Goal: Information Seeking & Learning: Learn about a topic

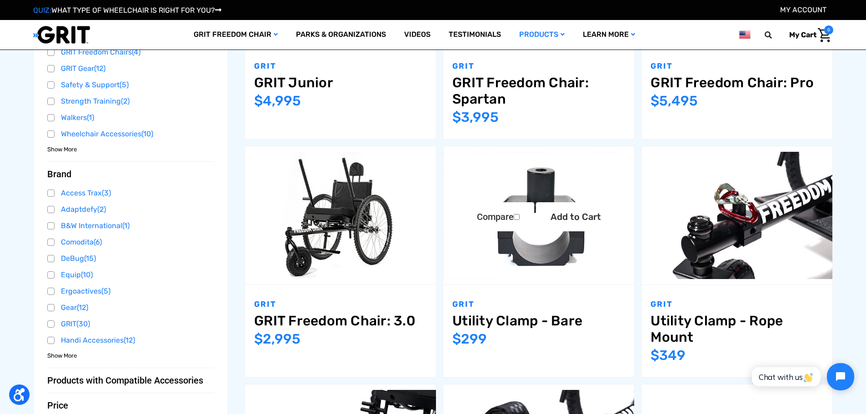
scroll to position [364, 0]
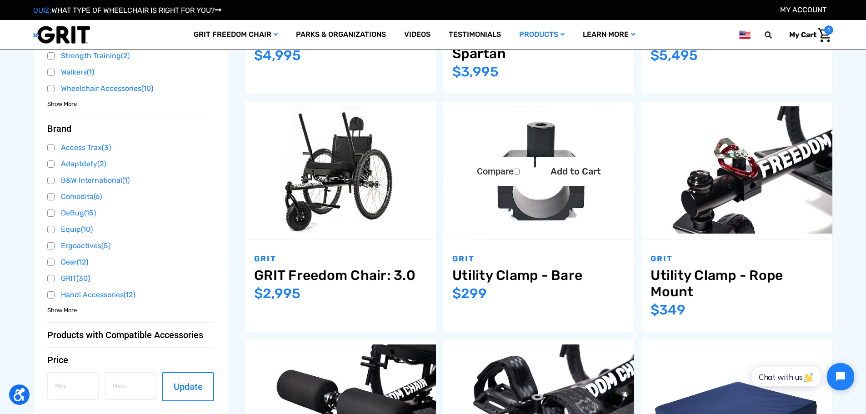
click at [537, 202] on img "Utility Clamp - Bare,$299.00\a" at bounding box center [538, 169] width 191 height 127
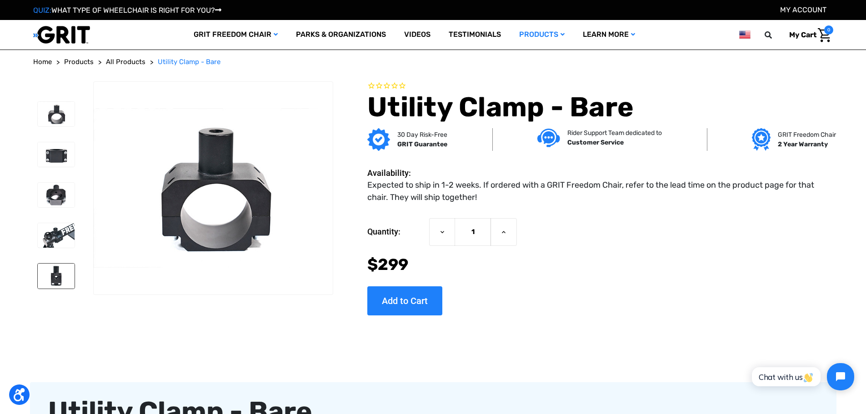
click at [51, 276] on img at bounding box center [56, 276] width 37 height 25
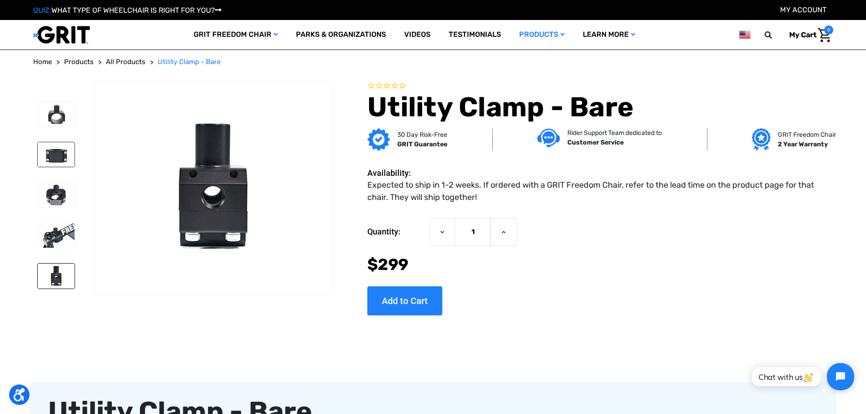
click at [56, 151] on img at bounding box center [56, 154] width 37 height 25
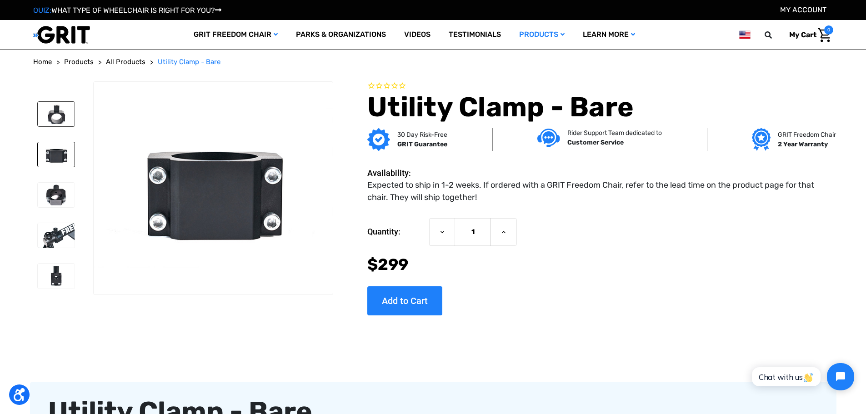
click at [56, 115] on img at bounding box center [56, 114] width 37 height 25
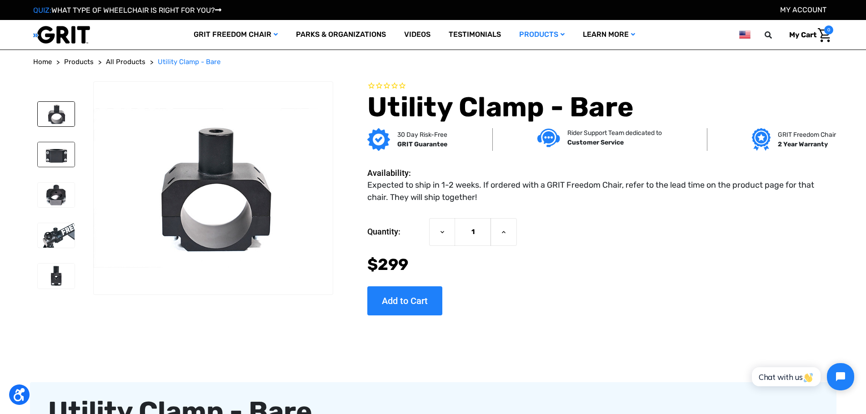
click at [57, 152] on img at bounding box center [56, 154] width 37 height 25
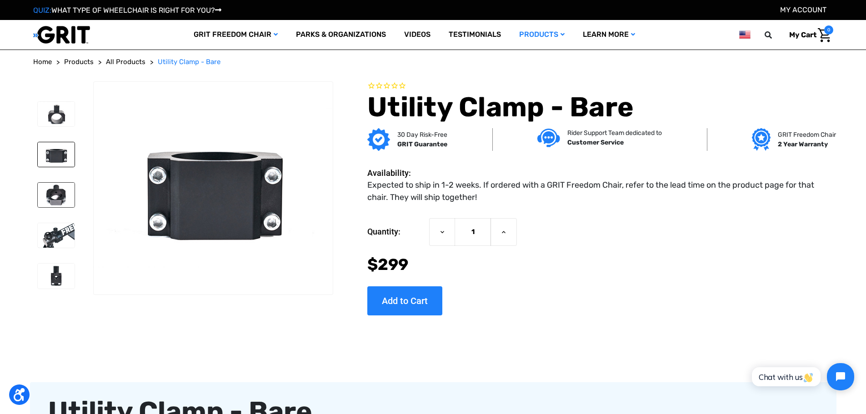
click at [55, 197] on img at bounding box center [56, 195] width 37 height 25
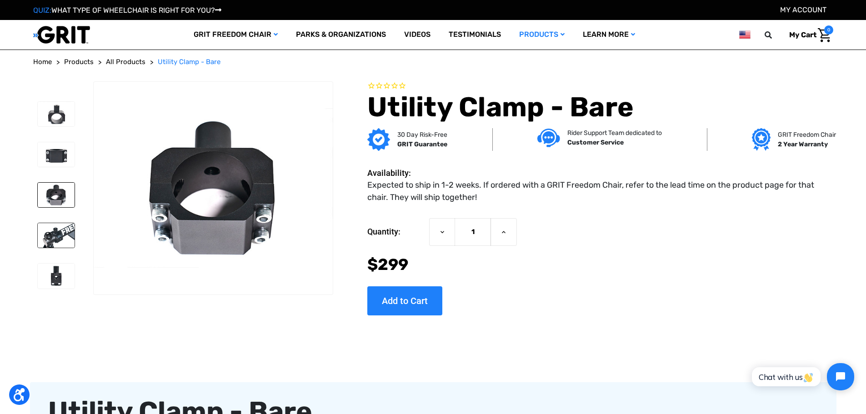
click at [63, 238] on img at bounding box center [56, 235] width 37 height 25
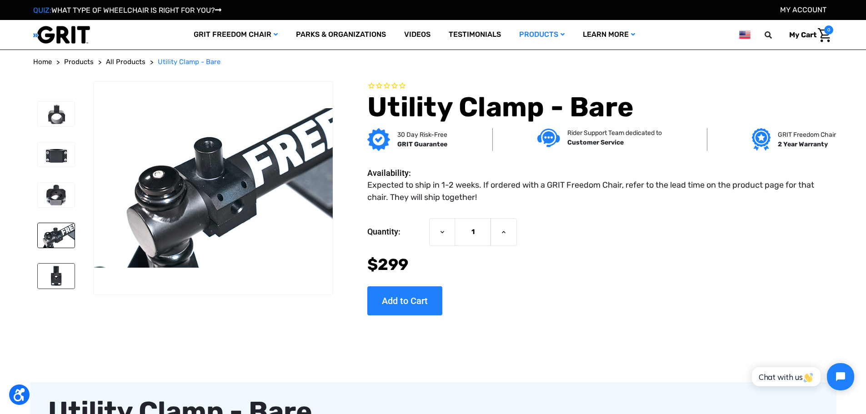
click at [53, 270] on img at bounding box center [56, 276] width 37 height 25
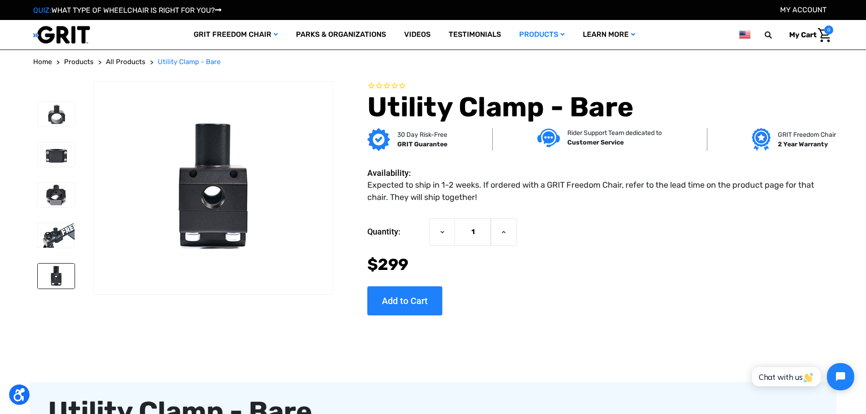
click at [62, 274] on img at bounding box center [56, 276] width 37 height 25
click at [60, 120] on img at bounding box center [56, 114] width 37 height 25
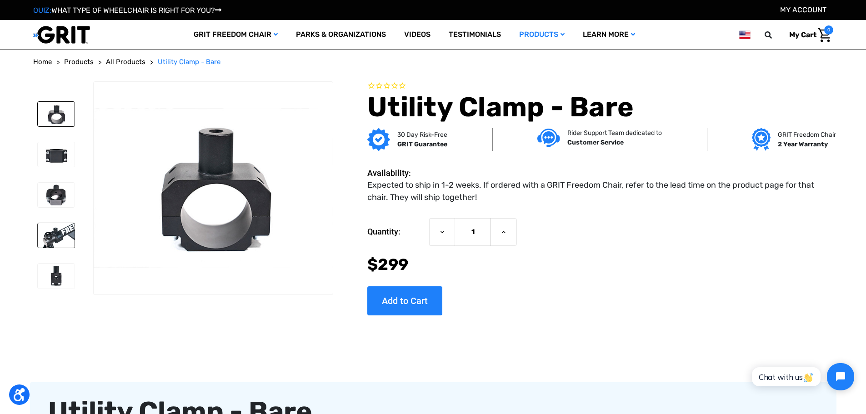
click at [48, 232] on img at bounding box center [56, 235] width 37 height 25
